Goal: Task Accomplishment & Management: Manage account settings

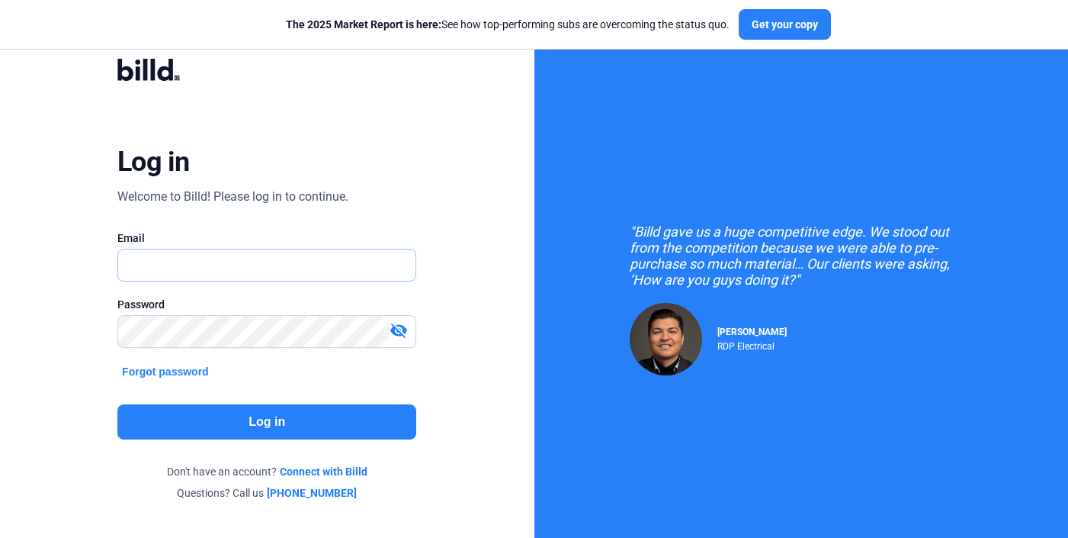
type input "travis.patterson@billd.com"
click at [217, 413] on button "Log in" at bounding box center [266, 421] width 299 height 35
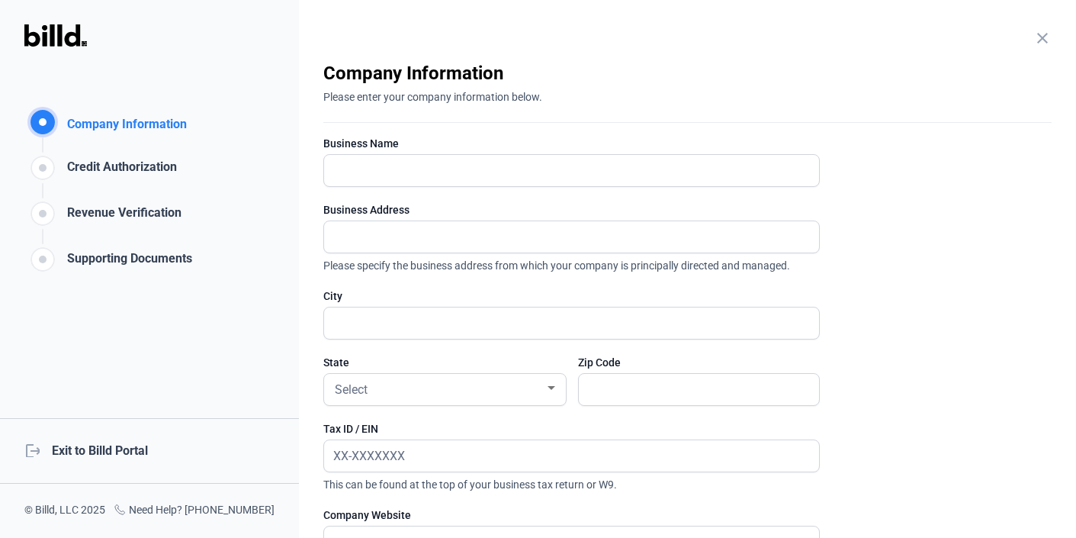
click at [1017, 35] on div "close Company Information Please enter your company information below. Business…" at bounding box center [687, 269] width 777 height 538
click at [1033, 35] on mat-icon "close" at bounding box center [1042, 38] width 18 height 18
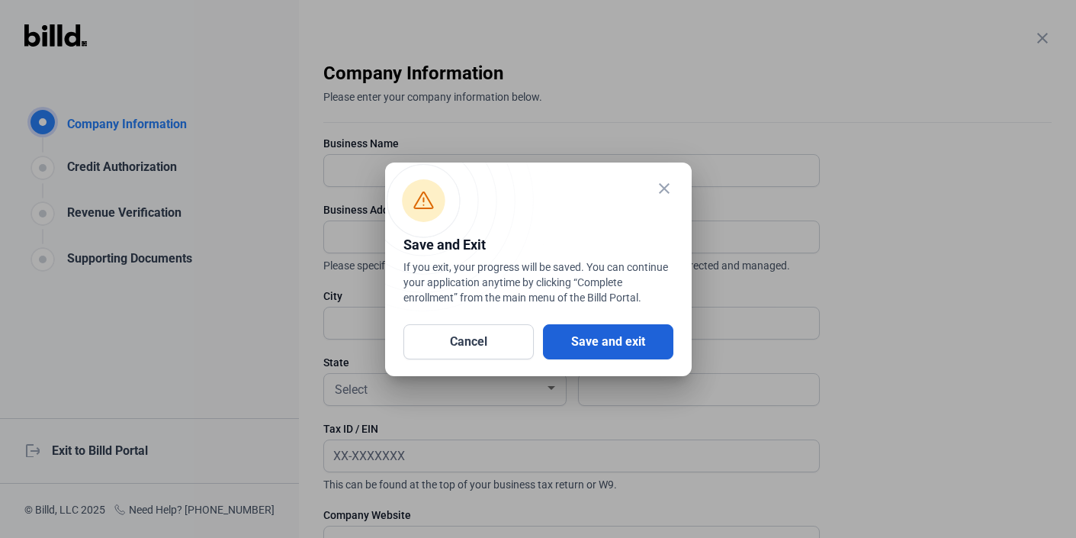
click at [589, 339] on button "Save and exit" at bounding box center [608, 341] width 130 height 35
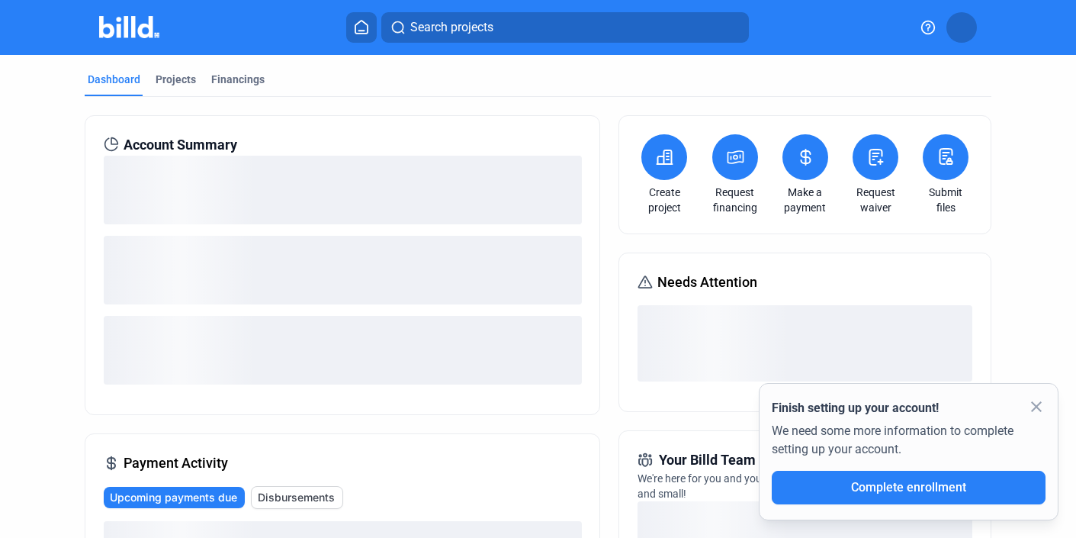
click at [961, 32] on button at bounding box center [961, 27] width 30 height 30
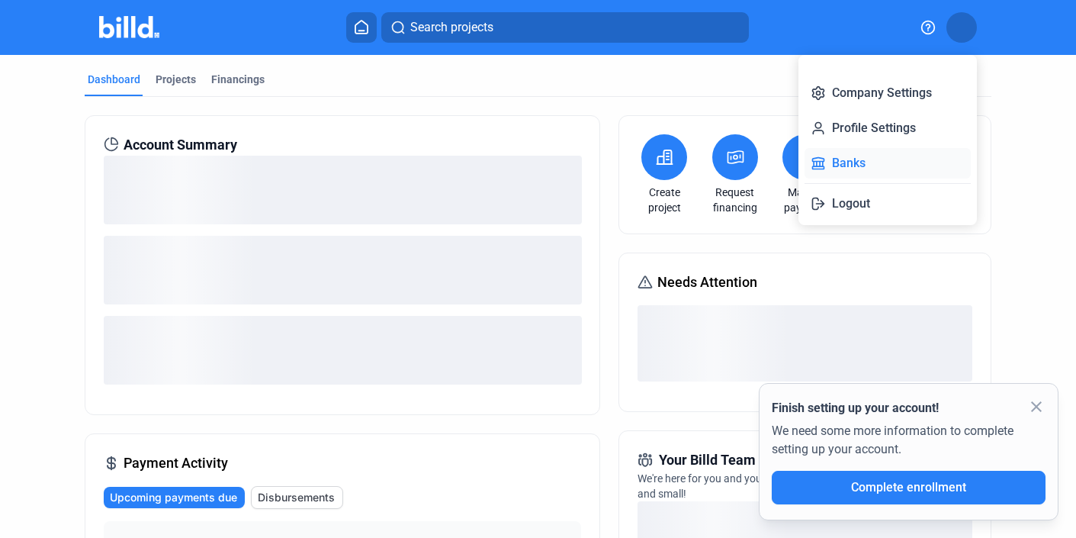
click at [862, 162] on button "Banks" at bounding box center [887, 163] width 166 height 30
